Goal: Check status

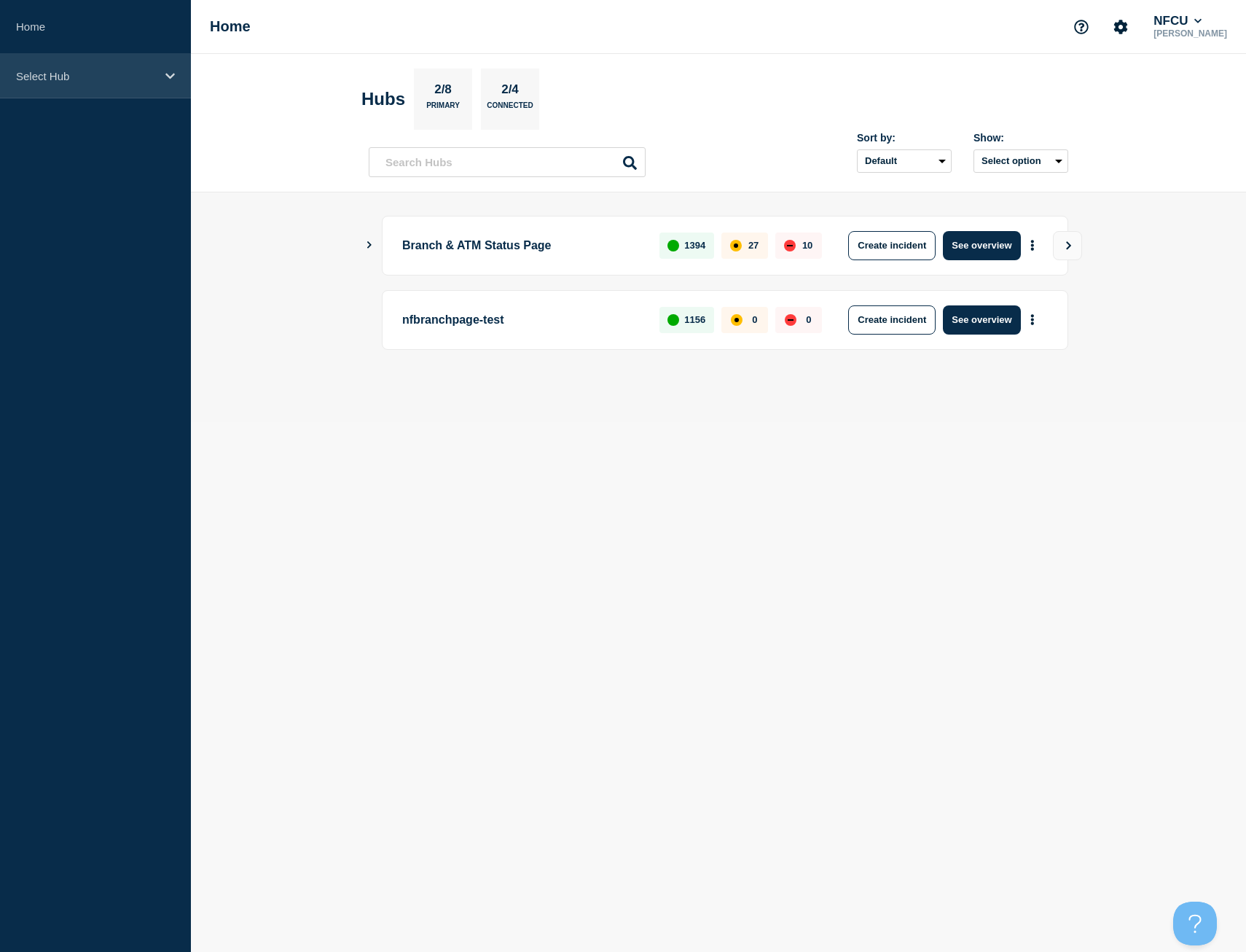
click at [161, 80] on div "Select Hub" at bounding box center [95, 76] width 191 height 44
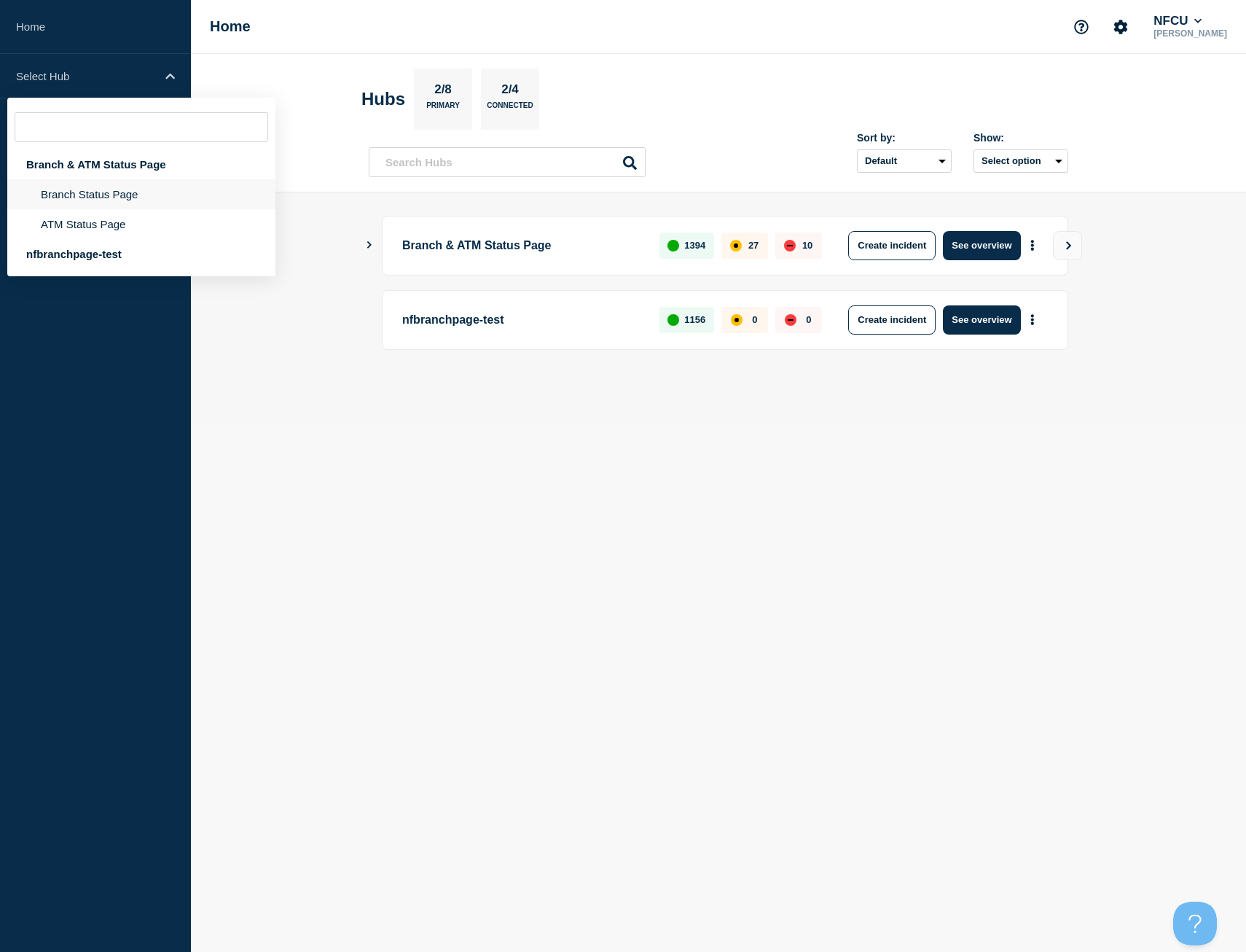
click at [100, 197] on li "Branch Status Page" at bounding box center [141, 194] width 268 height 30
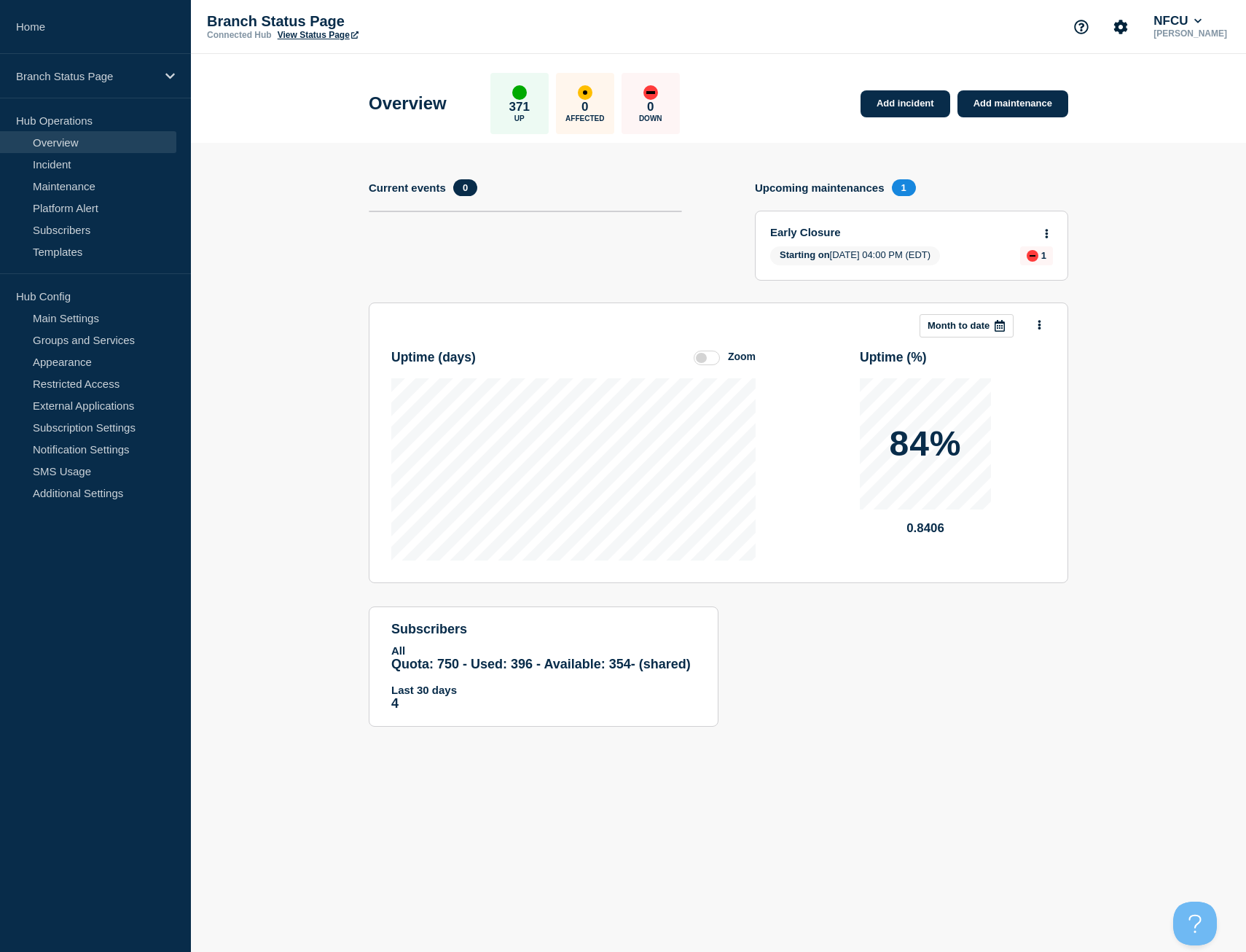
click at [840, 229] on link "Early Closure" at bounding box center [901, 232] width 263 height 13
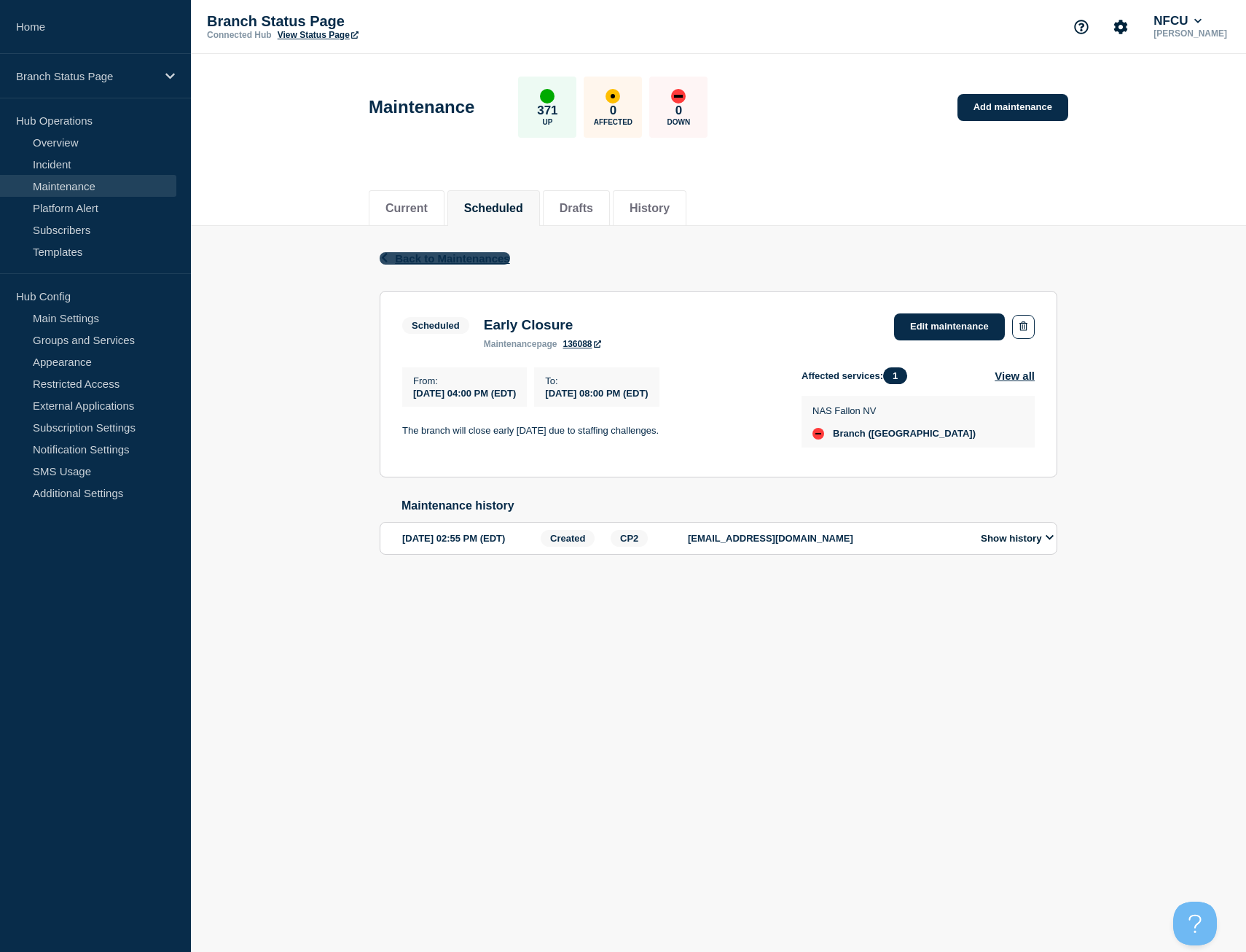
click at [422, 259] on span "Back to Maintenances" at bounding box center [452, 258] width 115 height 13
